Goal: Task Accomplishment & Management: Use online tool/utility

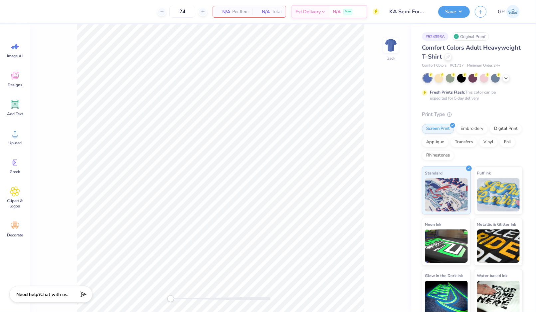
click at [392, 39] on img at bounding box center [390, 45] width 13 height 13
click at [18, 137] on icon at bounding box center [15, 133] width 10 height 10
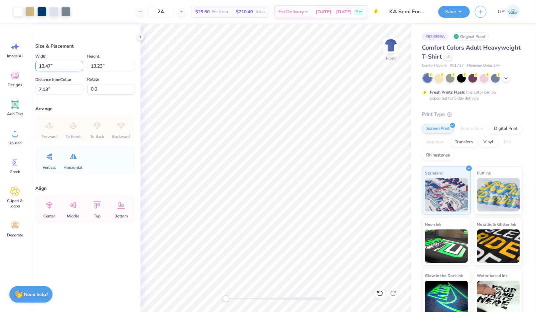
click at [65, 69] on input "13.47" at bounding box center [59, 66] width 48 height 10
type input "12.50"
type input "12.28"
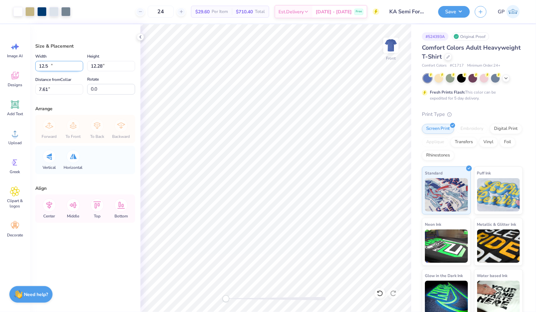
type input "7.61"
click at [54, 14] on div at bounding box center [53, 10] width 9 height 9
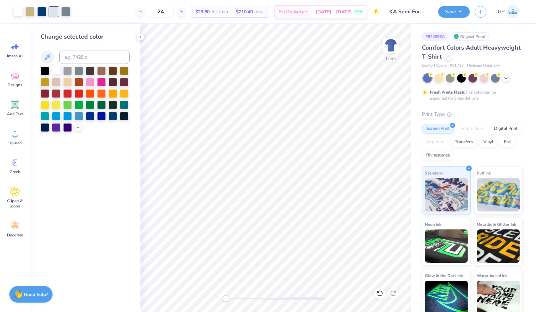
click at [54, 67] on div at bounding box center [56, 70] width 9 height 9
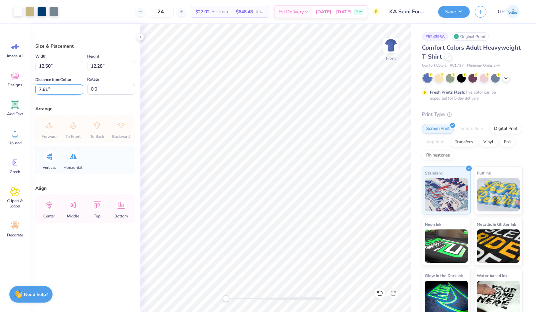
click at [50, 88] on input "7.61" at bounding box center [59, 89] width 48 height 10
type input "3"
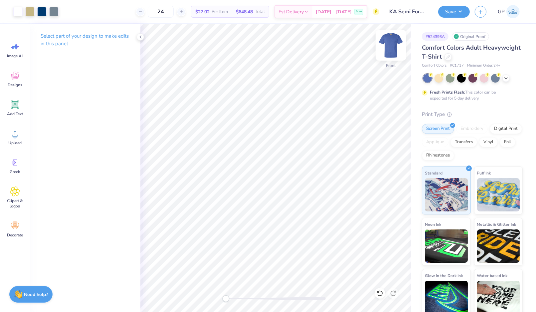
click at [392, 47] on img at bounding box center [391, 45] width 27 height 27
click at [14, 104] on icon at bounding box center [15, 104] width 6 height 6
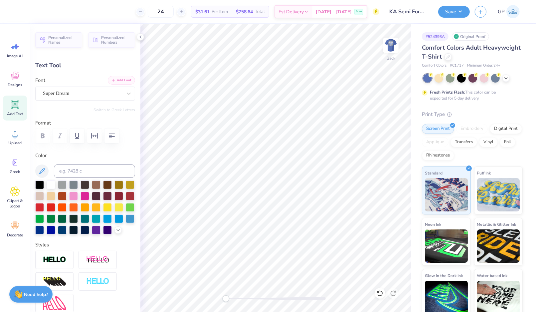
click at [120, 77] on button "Add Font" at bounding box center [121, 80] width 27 height 9
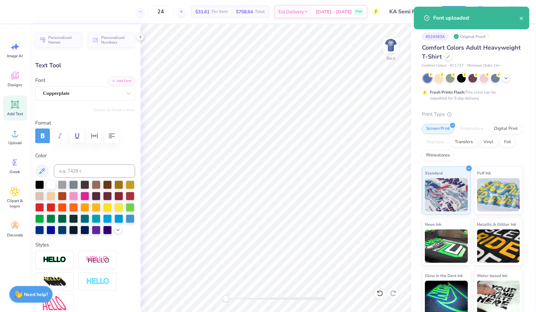
scroll to position [7, 1]
type textarea "KA"
click at [387, 46] on img at bounding box center [391, 45] width 27 height 27
type input "3.66"
type input "1.57"
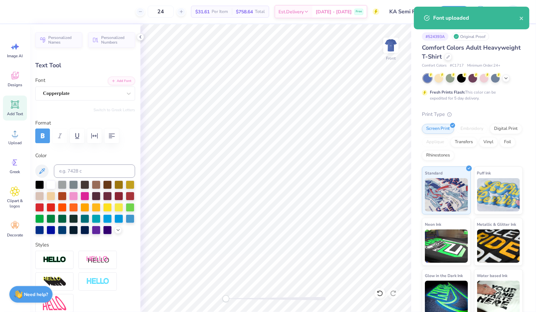
type input "14.27"
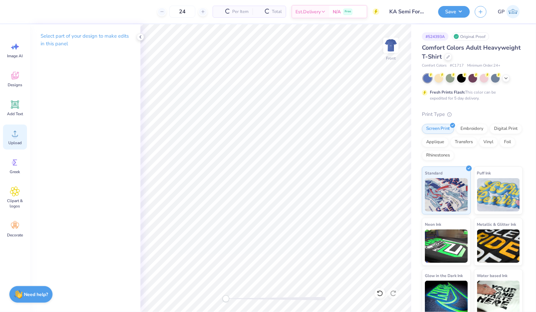
click at [11, 125] on div "Upload" at bounding box center [15, 136] width 24 height 25
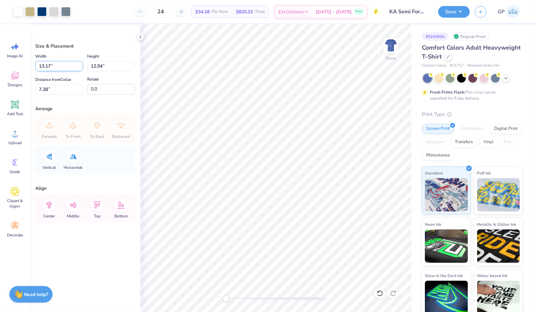
click at [50, 62] on input "13.17" at bounding box center [59, 66] width 48 height 10
type input "12.50"
type input "12.28"
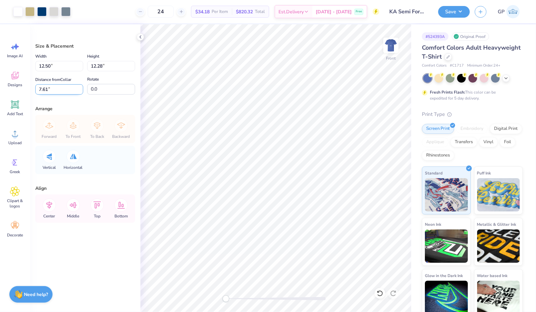
click at [54, 89] on input "7.61" at bounding box center [59, 89] width 48 height 10
type input "3"
click at [399, 43] on img at bounding box center [391, 45] width 27 height 27
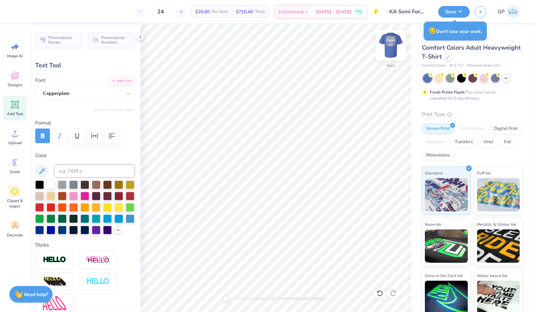
click at [398, 43] on img at bounding box center [391, 45] width 27 height 27
click at [398, 43] on img at bounding box center [390, 45] width 13 height 13
click at [13, 136] on circle at bounding box center [15, 136] width 5 height 5
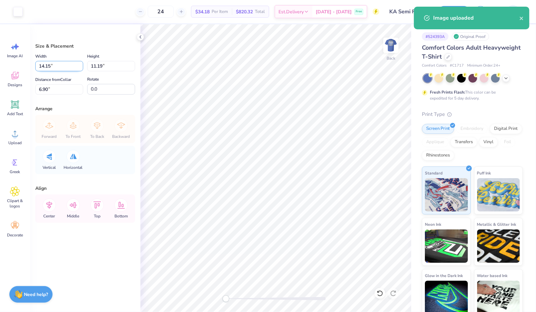
click at [51, 66] on input "14.15" at bounding box center [59, 66] width 48 height 10
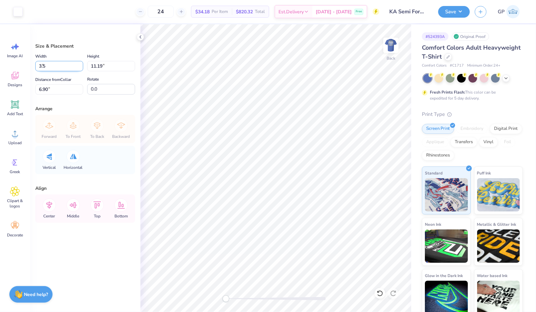
type input "3.50"
type input "2.77"
click at [53, 87] on input "11.12" at bounding box center [59, 89] width 48 height 10
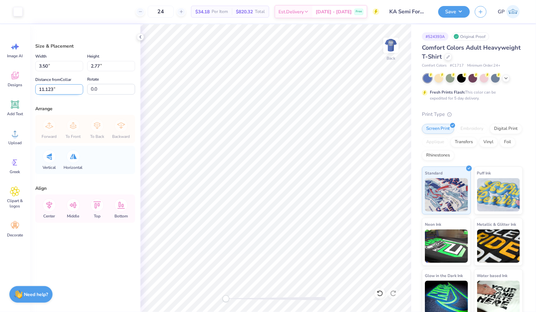
click at [55, 86] on input "11.123" at bounding box center [59, 89] width 48 height 10
type input "3"
click at [393, 44] on img at bounding box center [391, 45] width 27 height 27
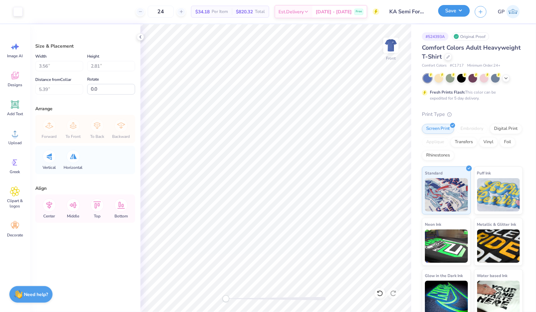
click at [445, 9] on button "Save" at bounding box center [454, 11] width 32 height 12
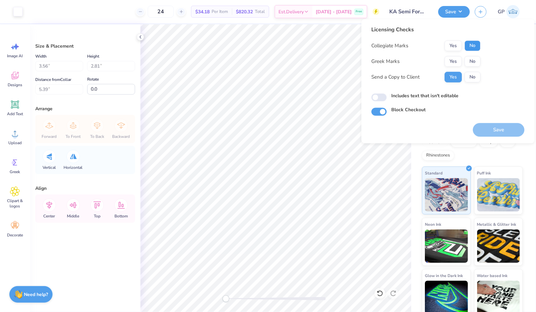
click at [472, 43] on button "No" at bounding box center [472, 46] width 16 height 11
click at [457, 55] on div "Collegiate Marks Yes No Greek Marks Yes No Send a Copy to Client Yes No" at bounding box center [425, 62] width 109 height 42
click at [455, 59] on button "Yes" at bounding box center [452, 61] width 17 height 11
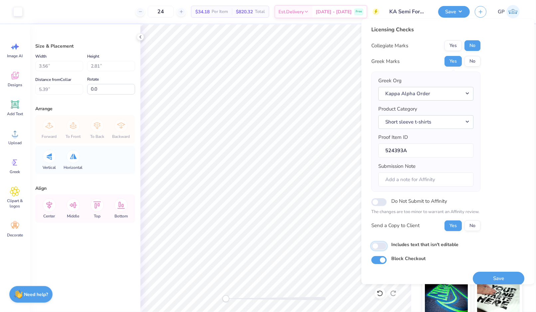
click at [380, 245] on input "Includes text that isn't editable" at bounding box center [378, 246] width 15 height 8
checkbox input "true"
click at [493, 275] on button "Save" at bounding box center [499, 278] width 52 height 14
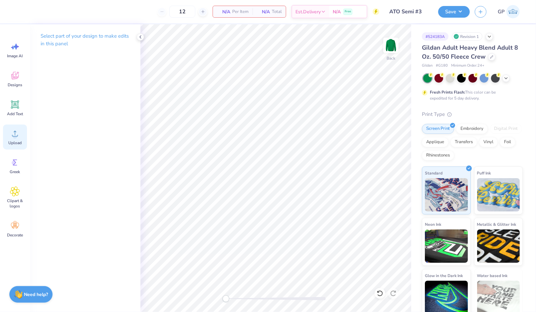
click at [16, 140] on span "Upload" at bounding box center [14, 142] width 13 height 5
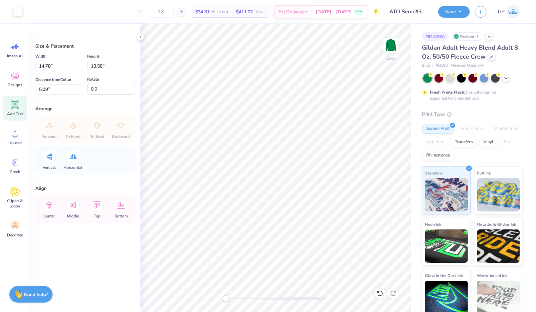
click at [18, 107] on icon at bounding box center [15, 104] width 10 height 10
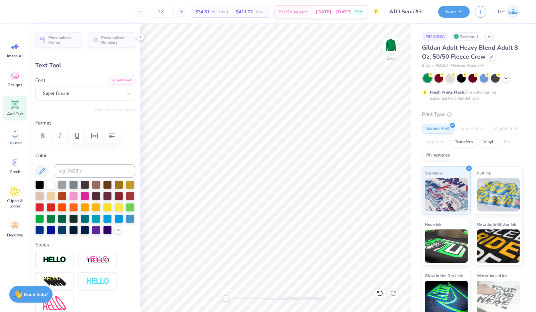
click at [111, 80] on icon "button" at bounding box center [113, 80] width 4 height 4
type textarea "FALL FORMAL 2025"
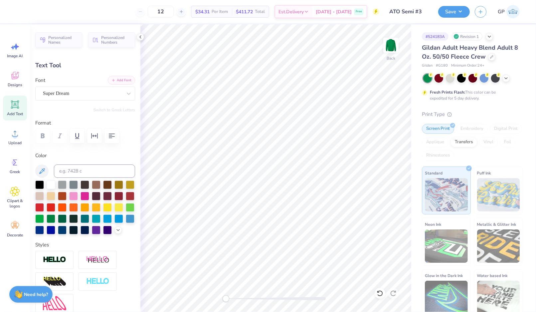
click at [111, 81] on icon "button" at bounding box center [113, 80] width 4 height 4
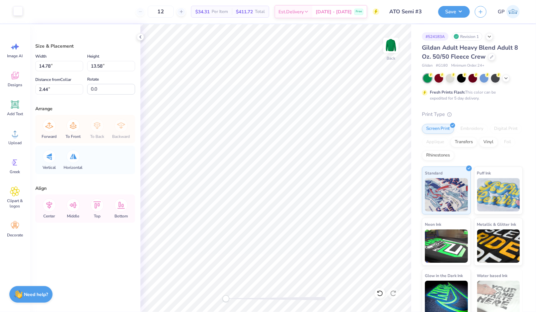
click at [14, 9] on div at bounding box center [17, 10] width 9 height 9
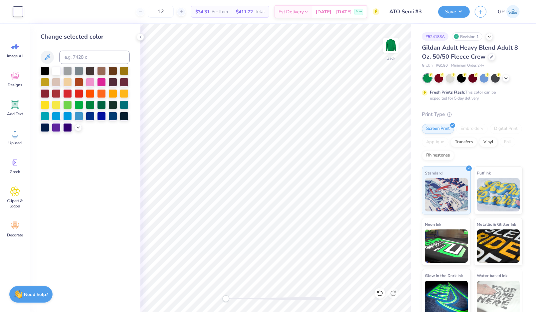
click at [67, 65] on div "Change selected color" at bounding box center [85, 81] width 89 height 99
click at [67, 71] on div at bounding box center [67, 70] width 9 height 9
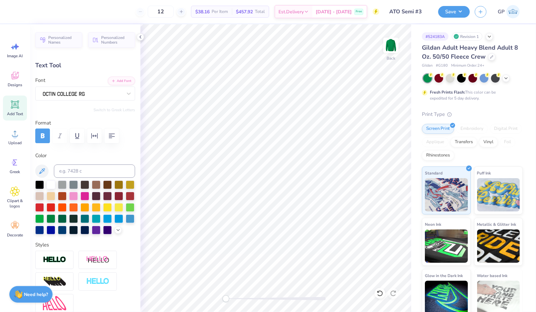
type input "8.74"
type input "0.76"
type input "8.01"
click at [246, 296] on div at bounding box center [276, 298] width 100 height 7
type input "7.88"
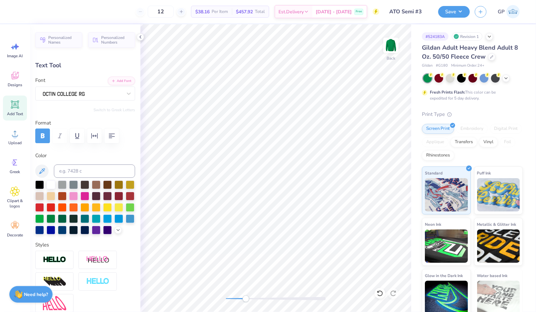
type input "0.68"
type input "2.53"
type input "7.84"
click at [218, 289] on div "Back" at bounding box center [275, 167] width 271 height 287
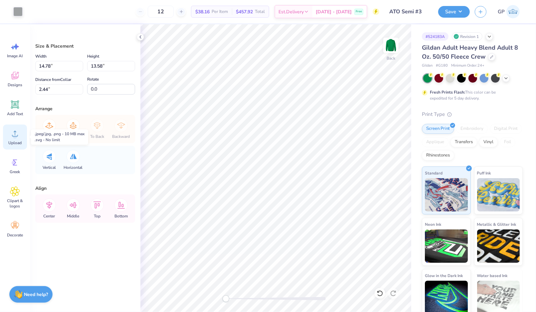
click at [11, 142] on span "Upload" at bounding box center [14, 142] width 13 height 5
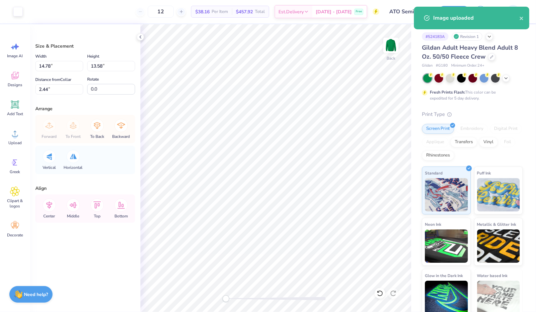
type input "5.09"
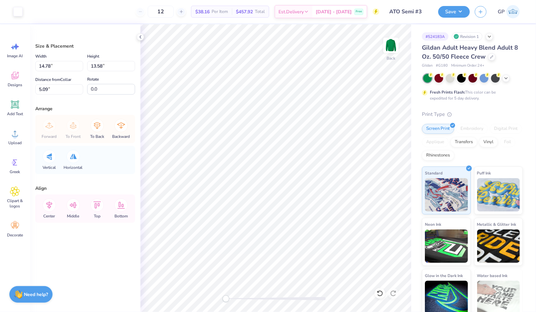
click at [250, 297] on div at bounding box center [276, 298] width 100 height 3
click at [252, 300] on div "Accessibility label" at bounding box center [250, 298] width 7 height 7
click at [216, 298] on div "Back" at bounding box center [275, 167] width 271 height 287
drag, startPoint x: 252, startPoint y: 298, endPoint x: 235, endPoint y: 298, distance: 17.0
click at [293, 301] on li "Send to Back" at bounding box center [296, 305] width 52 height 13
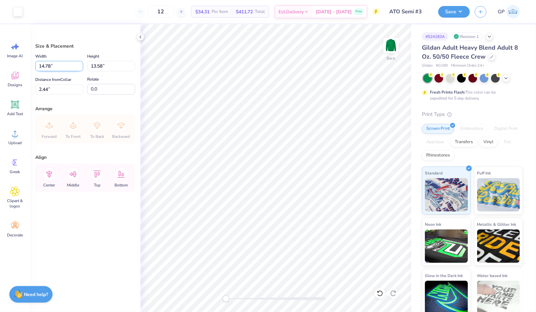
click at [49, 64] on input "14.78" at bounding box center [59, 66] width 48 height 10
type input "12.50"
type input "11.48"
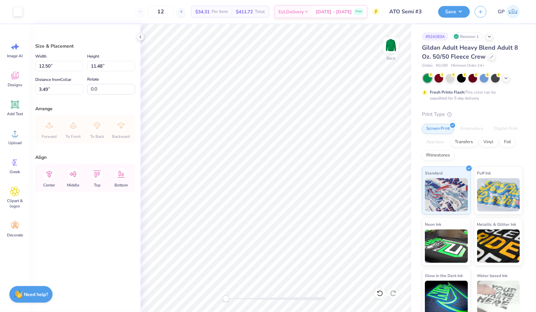
click at [62, 95] on div "Size & Placement Width 12.50 12.50 " Height 11.48 11.48 " Distance from Collar …" at bounding box center [85, 167] width 110 height 287
click at [63, 89] on input "3.49" at bounding box center [59, 89] width 48 height 10
type input "3.00"
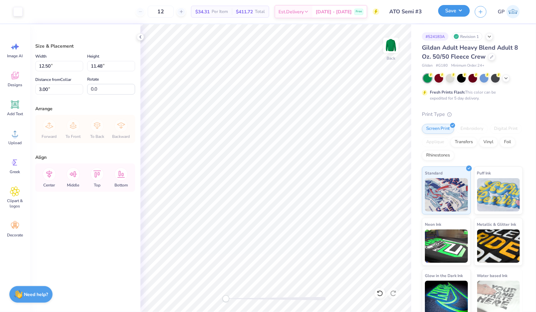
click at [451, 15] on button "Save" at bounding box center [454, 11] width 32 height 12
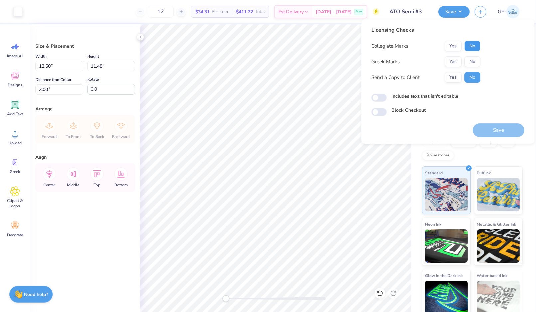
click at [476, 43] on button "No" at bounding box center [472, 46] width 16 height 11
click at [452, 64] on button "Yes" at bounding box center [452, 61] width 17 height 11
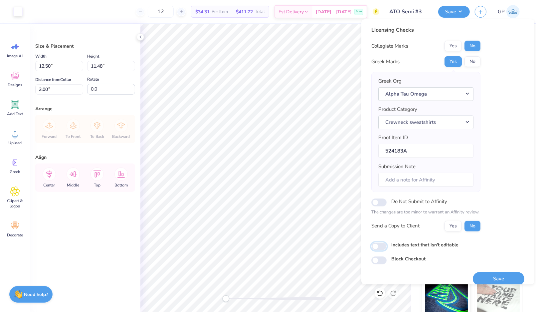
click at [375, 243] on input "Includes text that isn't editable" at bounding box center [378, 246] width 15 height 8
checkbox input "true"
click at [476, 272] on button "Save" at bounding box center [499, 279] width 52 height 14
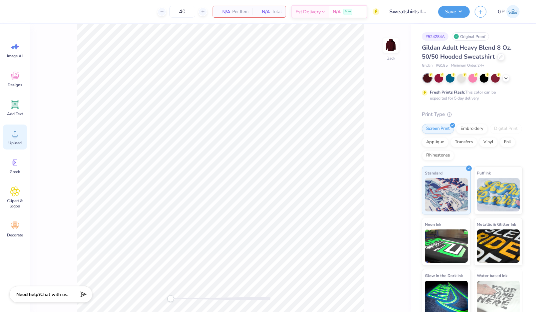
click at [10, 134] on div "Upload" at bounding box center [15, 136] width 24 height 25
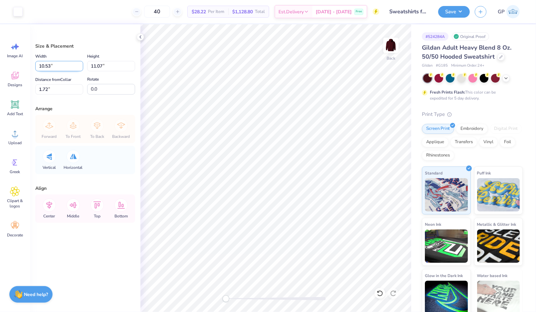
click at [59, 66] on input "10.53" at bounding box center [59, 66] width 48 height 10
click at [102, 63] on input "11.07" at bounding box center [111, 66] width 48 height 10
type input "3.5"
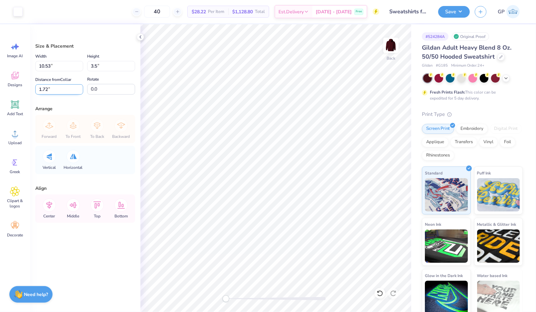
click at [67, 87] on input "1.72" at bounding box center [59, 89] width 48 height 10
type input "3.33"
type input "3.50"
click at [67, 87] on input "5.50" at bounding box center [59, 89] width 48 height 10
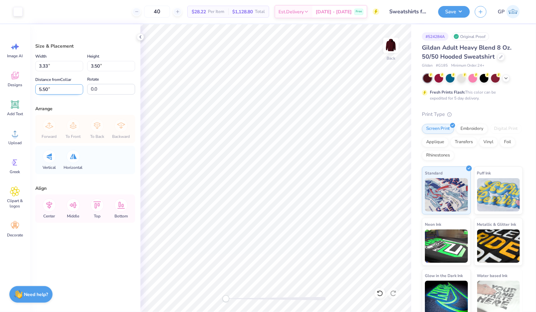
click at [67, 87] on input "5.50" at bounding box center [59, 89] width 48 height 10
type input "2"
type input "3"
click at [104, 63] on input "3.50" at bounding box center [111, 66] width 48 height 10
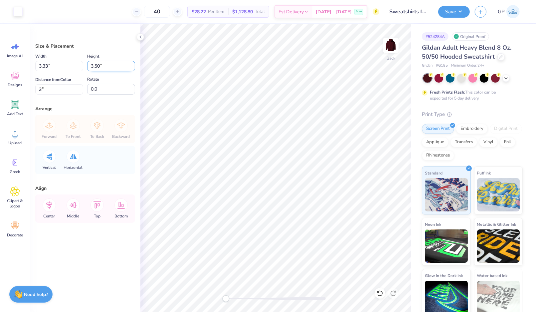
click at [104, 63] on input "3.50" at bounding box center [111, 66] width 48 height 10
type input "3"
type input "2.85"
type input "3.00"
click at [47, 85] on input "3.63" at bounding box center [59, 89] width 48 height 10
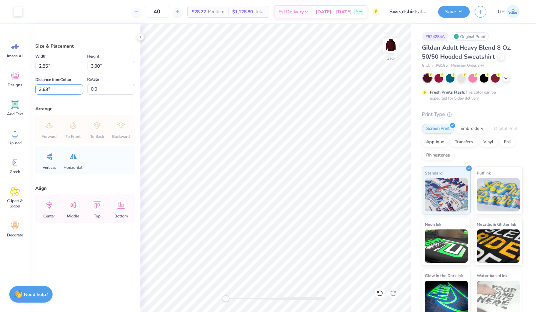
click at [47, 85] on input "3.63" at bounding box center [59, 89] width 48 height 10
type input "3"
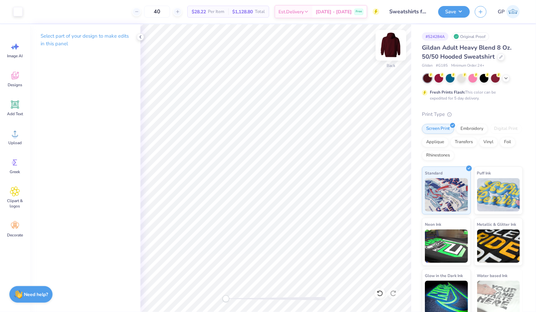
click at [386, 46] on img at bounding box center [391, 45] width 27 height 27
click at [14, 134] on circle at bounding box center [15, 136] width 5 height 5
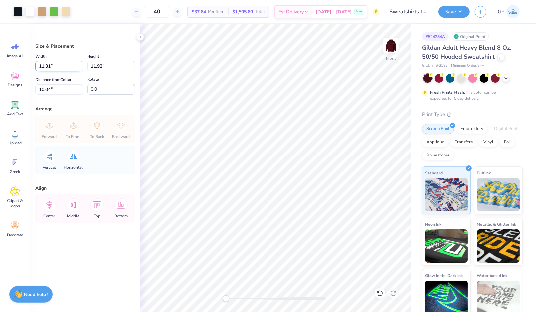
click at [50, 67] on input "11.31" at bounding box center [59, 66] width 48 height 10
type input "12.50"
type input "13.17"
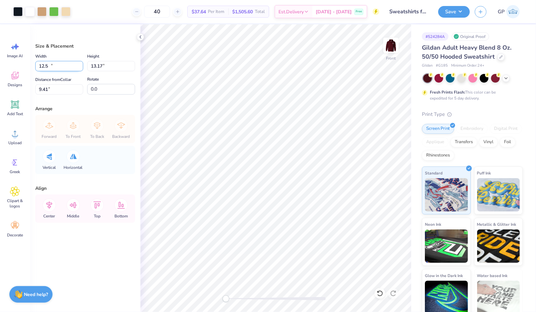
type input "9.41"
click at [63, 90] on input "9.41" at bounding box center [59, 89] width 48 height 10
type input "6"
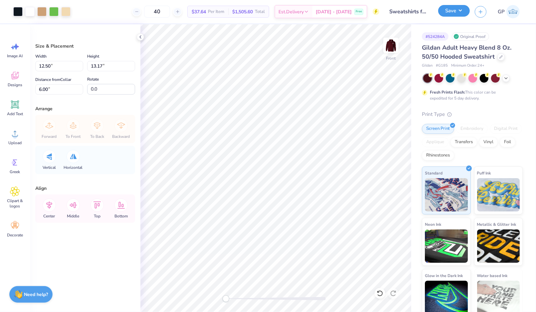
click at [453, 8] on button "Save" at bounding box center [454, 11] width 32 height 12
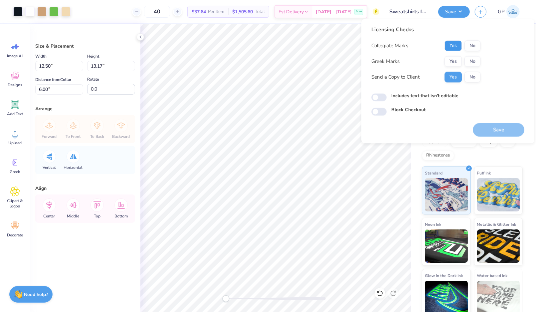
click at [455, 45] on button "Yes" at bounding box center [452, 46] width 17 height 11
click at [470, 61] on button "No" at bounding box center [472, 61] width 16 height 11
click at [383, 94] on input "Includes text that isn't editable" at bounding box center [378, 97] width 15 height 8
checkbox input "true"
click at [490, 127] on button "Save" at bounding box center [499, 130] width 52 height 14
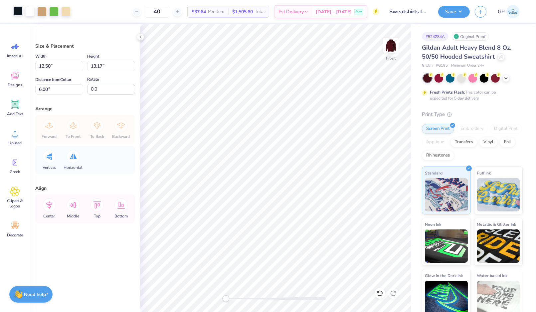
click at [19, 13] on div at bounding box center [17, 10] width 9 height 9
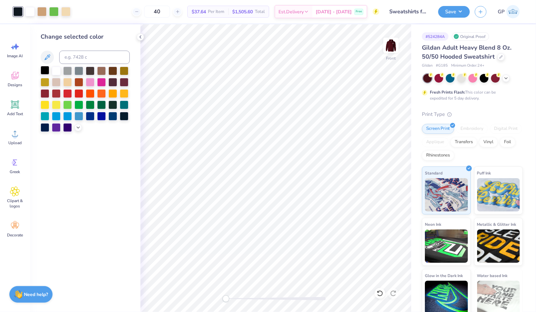
click at [43, 68] on div at bounding box center [45, 70] width 9 height 9
click at [29, 11] on div at bounding box center [29, 10] width 9 height 9
click at [438, 9] on div "Art colors 40 $37.64 Per Item $1,505.60 Total Est. Delivery Oct 7 - 10 Free Des…" at bounding box center [268, 11] width 536 height 23
click at [443, 12] on button "Save" at bounding box center [454, 11] width 32 height 12
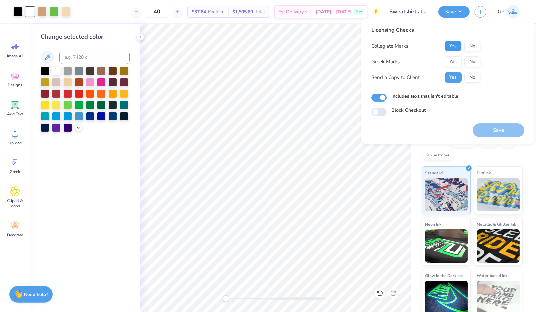
click at [452, 43] on button "Yes" at bounding box center [452, 46] width 17 height 11
click at [473, 61] on button "No" at bounding box center [472, 61] width 16 height 11
click at [496, 130] on button "Save" at bounding box center [499, 130] width 52 height 14
